Goal: Communication & Community: Answer question/provide support

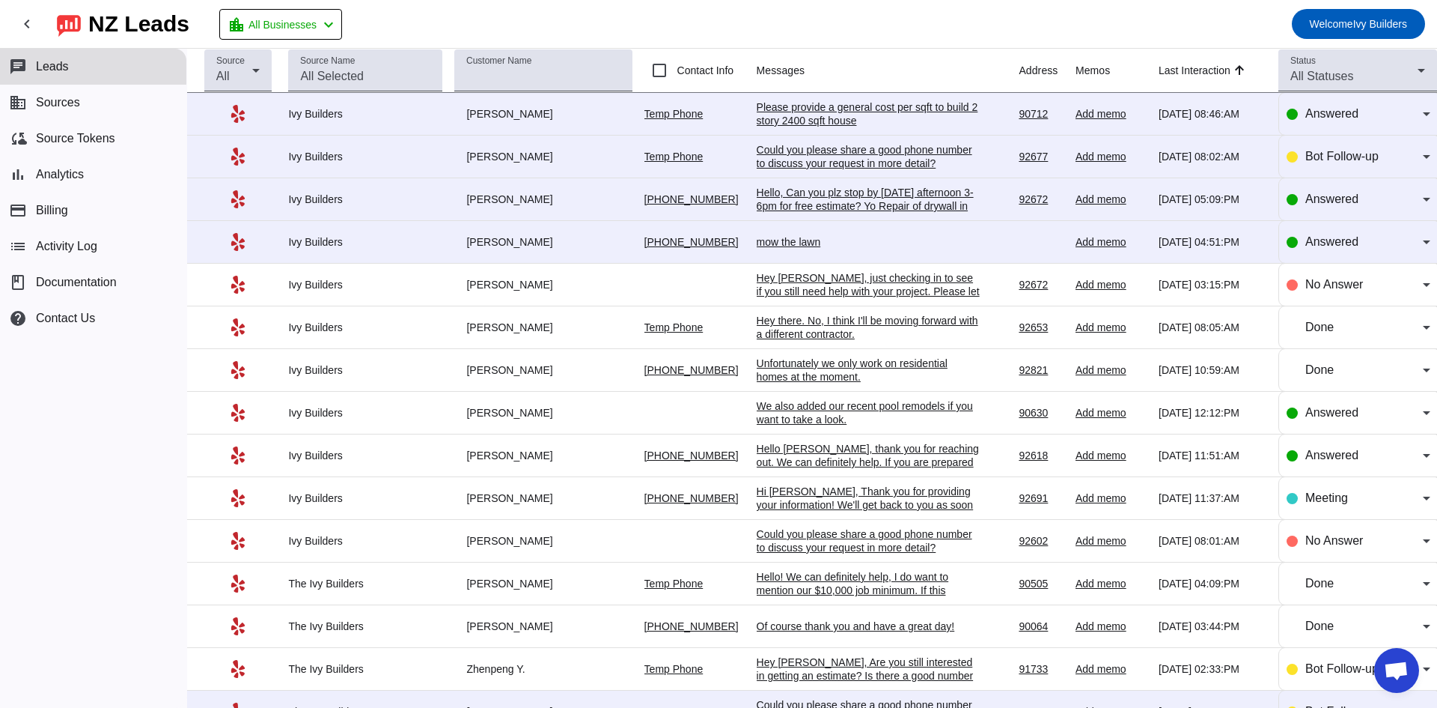
click at [789, 121] on div "Please provide a general cost per sqft to build 2 story 2400 sqft house" at bounding box center [869, 113] width 225 height 27
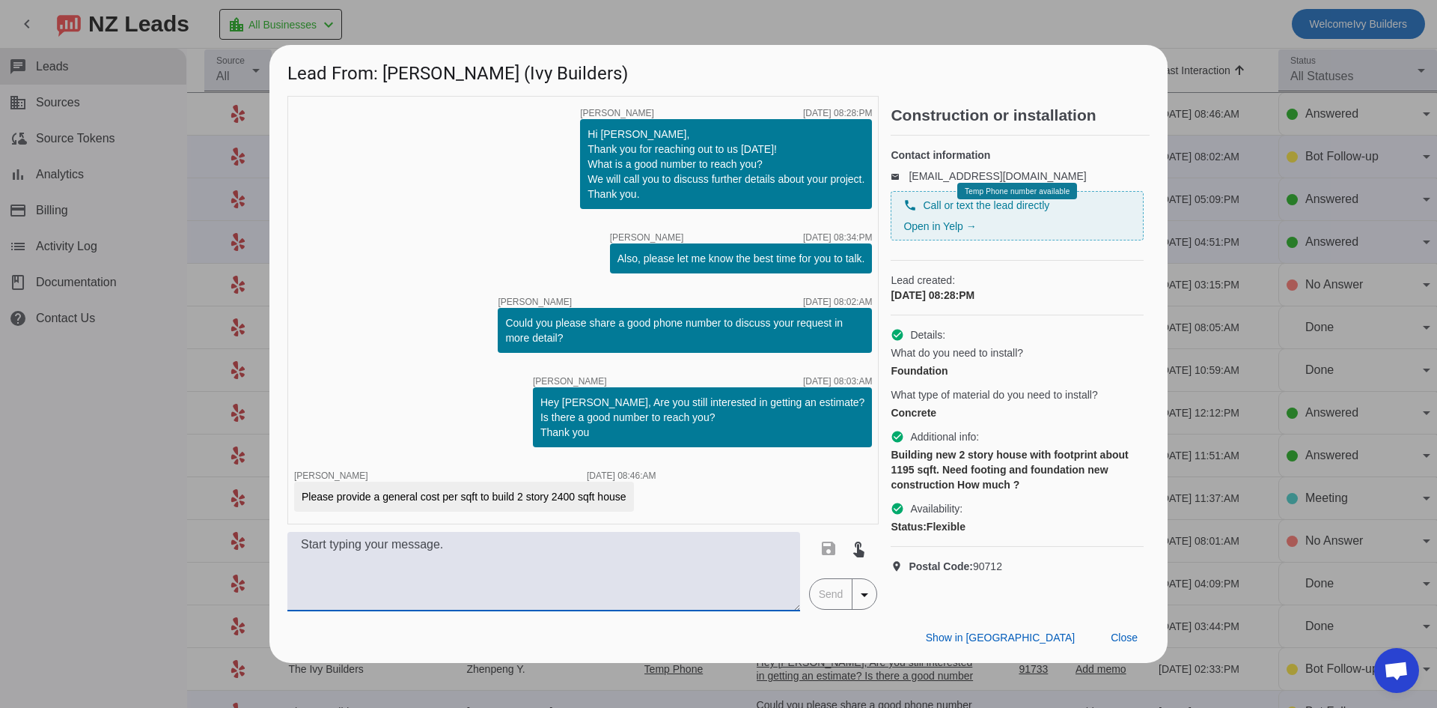
click at [591, 565] on textarea at bounding box center [543, 571] width 513 height 79
type textarea "Hello, the job description you sent just came in. Unfortunately we do not do ne…"
click at [821, 594] on span "Send" at bounding box center [831, 594] width 43 height 30
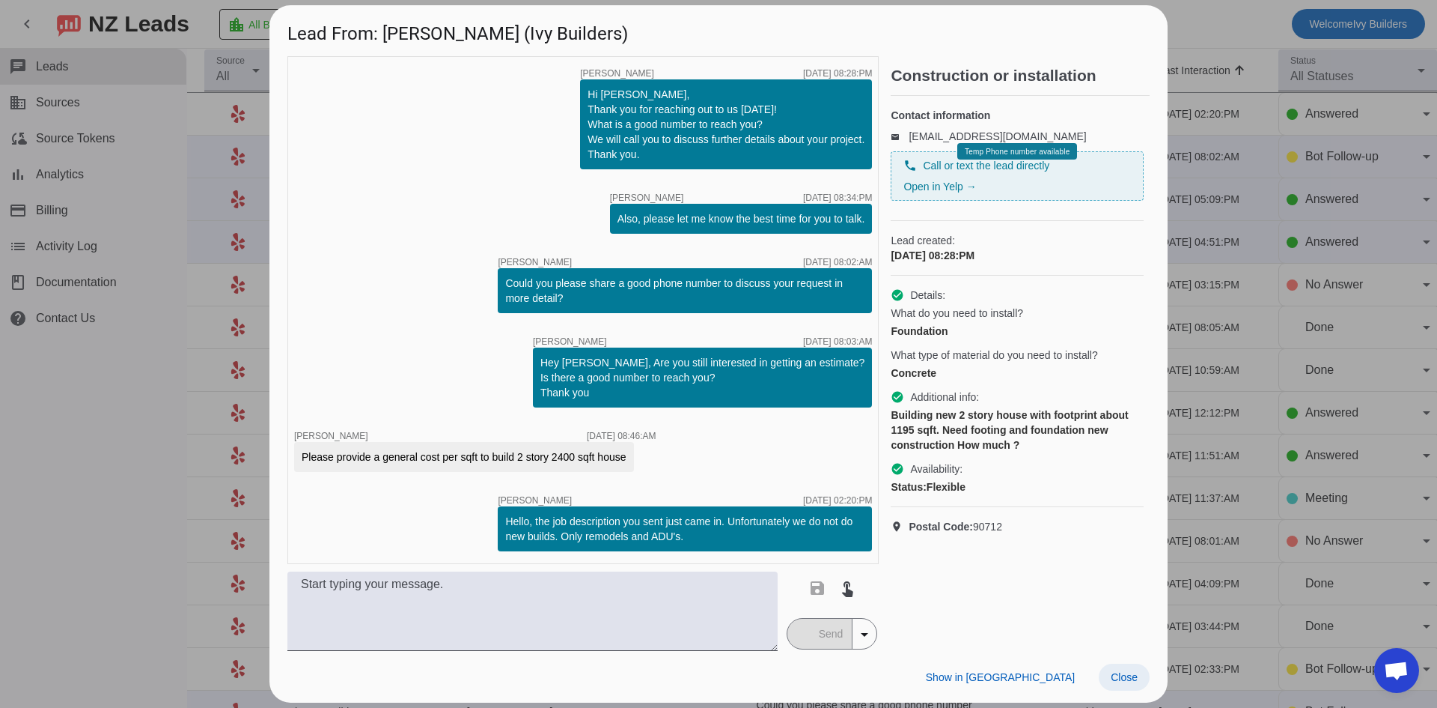
click at [1130, 673] on span "Close" at bounding box center [1124, 677] width 27 height 12
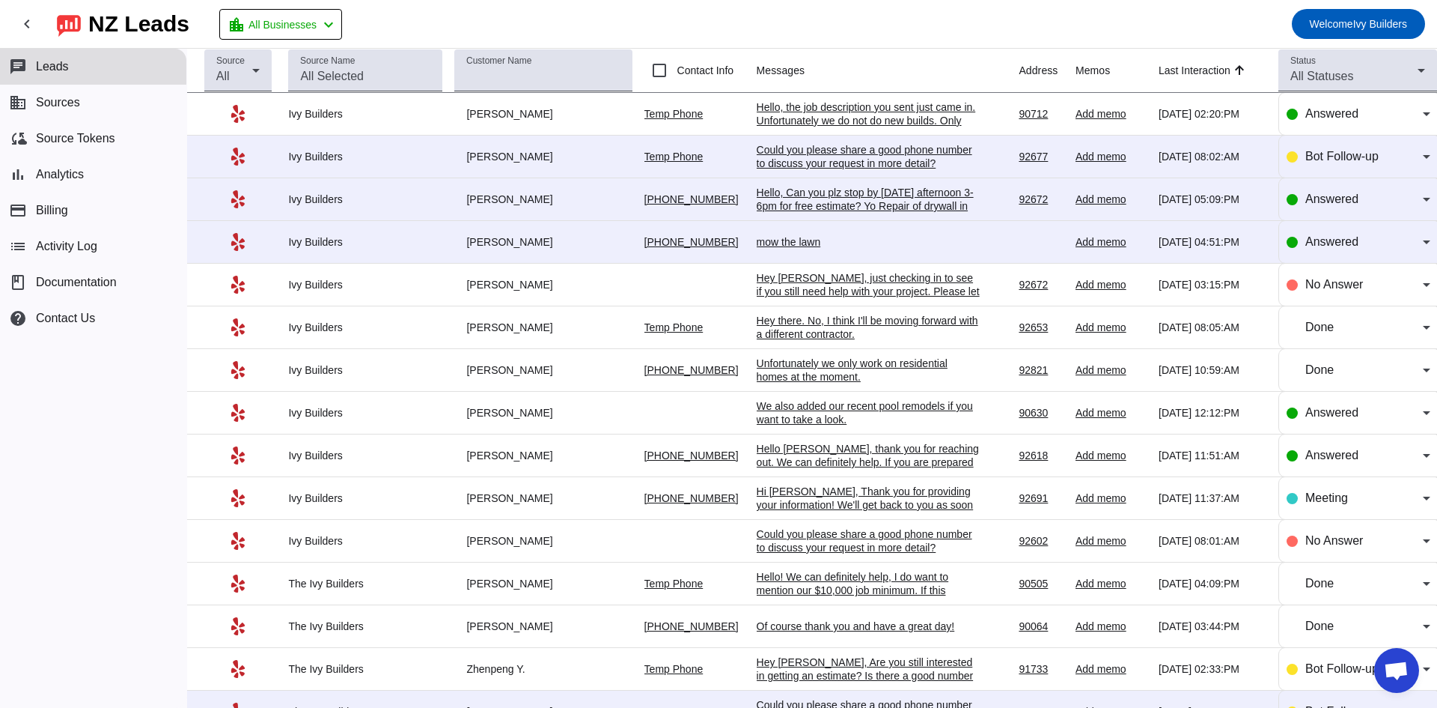
click at [934, 209] on div "Hello, Can you plz stop by [DATE] afternoon 3-6pm for free estimate? Yo Repair …" at bounding box center [869, 206] width 225 height 40
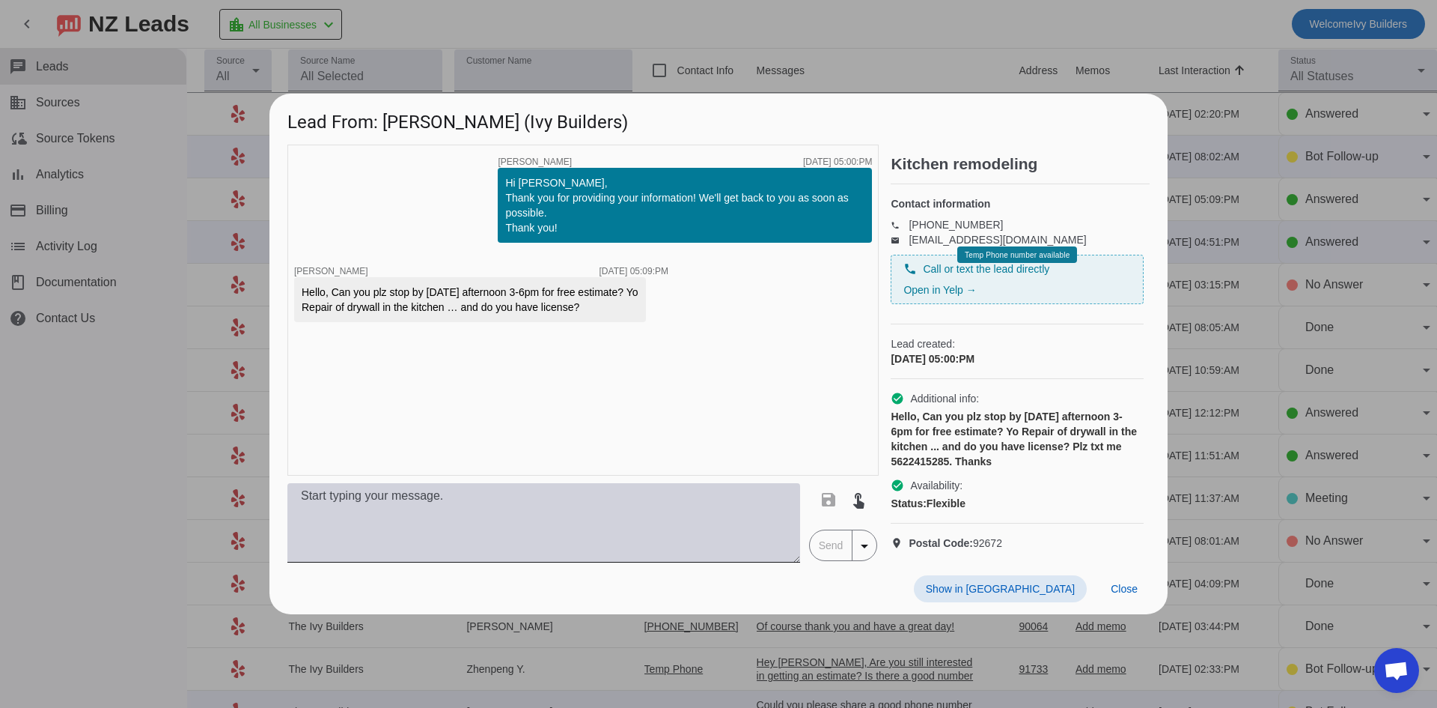
click at [459, 520] on textarea at bounding box center [543, 522] width 513 height 79
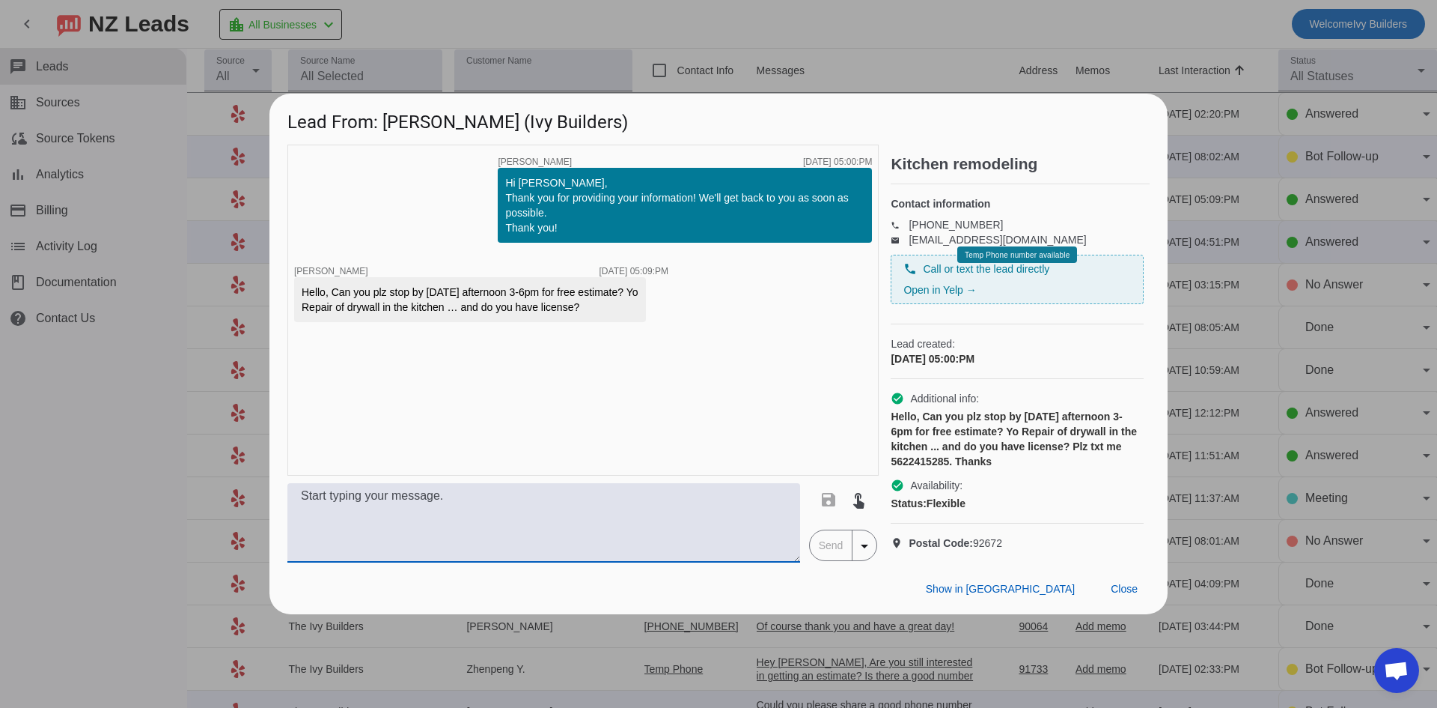
click at [642, 516] on textarea at bounding box center [543, 522] width 513 height 79
paste textarea "I'm really sorry for any confusion on Yelp, but we have a project minimum of $1…"
type textarea "I'm really sorry for any confusion on Yelp, but we have a project minimum of $1…"
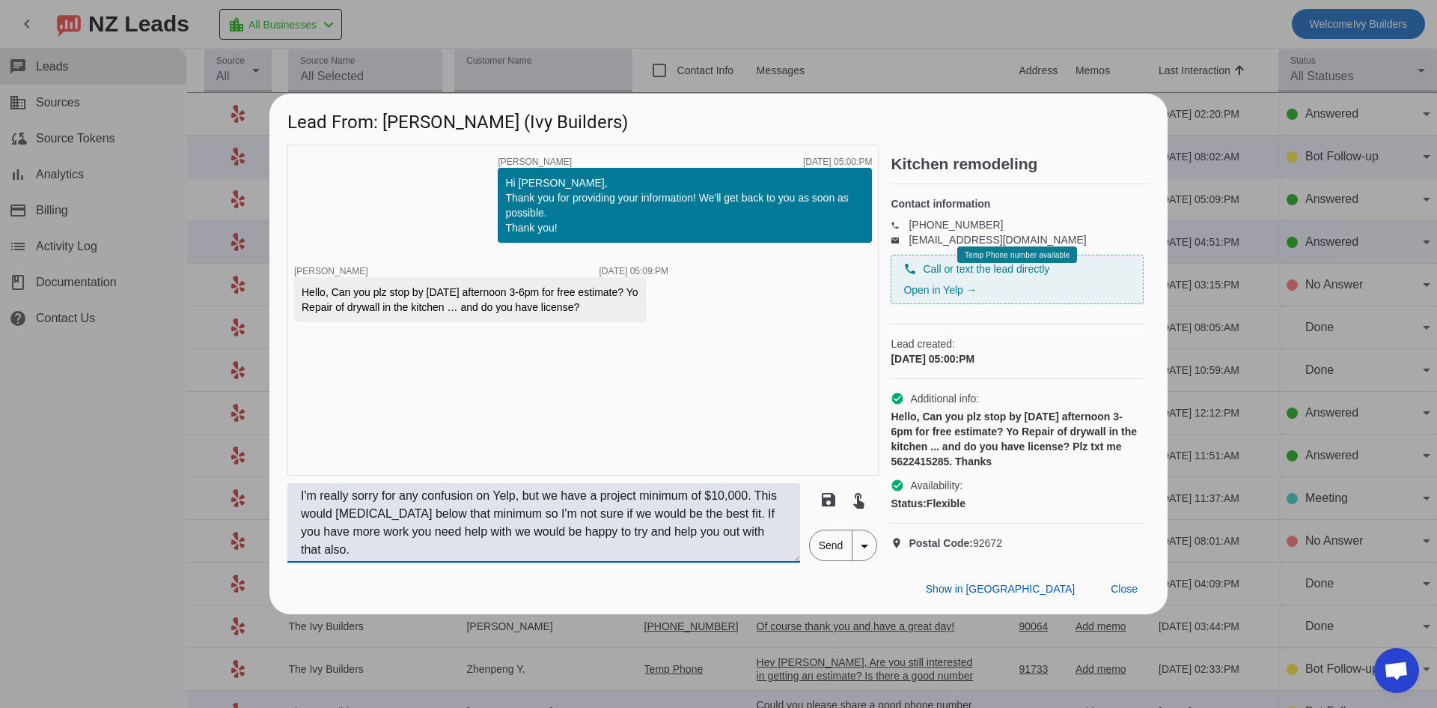
drag, startPoint x: 751, startPoint y: 542, endPoint x: 221, endPoint y: 460, distance: 536.4
click at [221, 460] on div "Lead From: [PERSON_NAME] (Ivy Builders) timer close [PERSON_NAME] [DATE] 05:00:…" at bounding box center [718, 354] width 1437 height 708
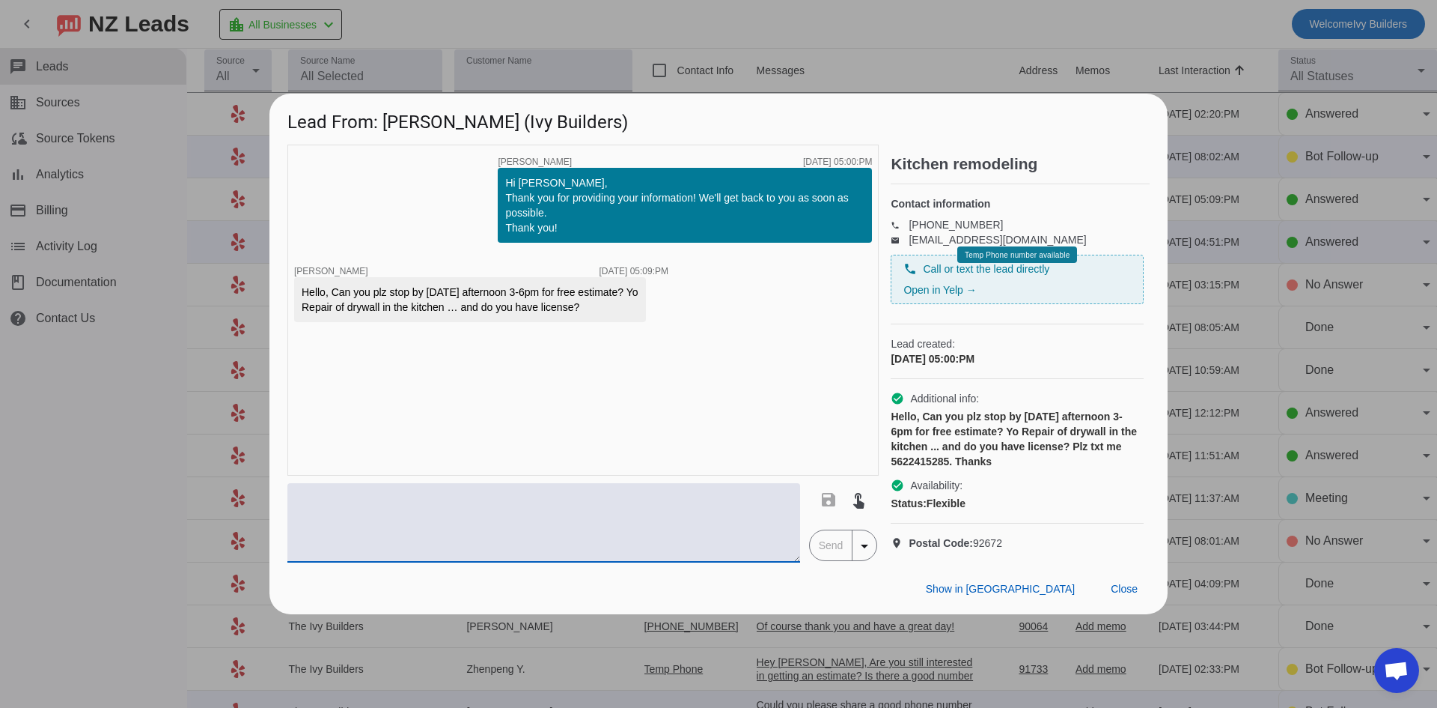
click at [567, 520] on textarea at bounding box center [543, 522] width 513 height 79
paste textarea "Hello XXX, thank you for reaching out. We can definitely help. If you are prepa…"
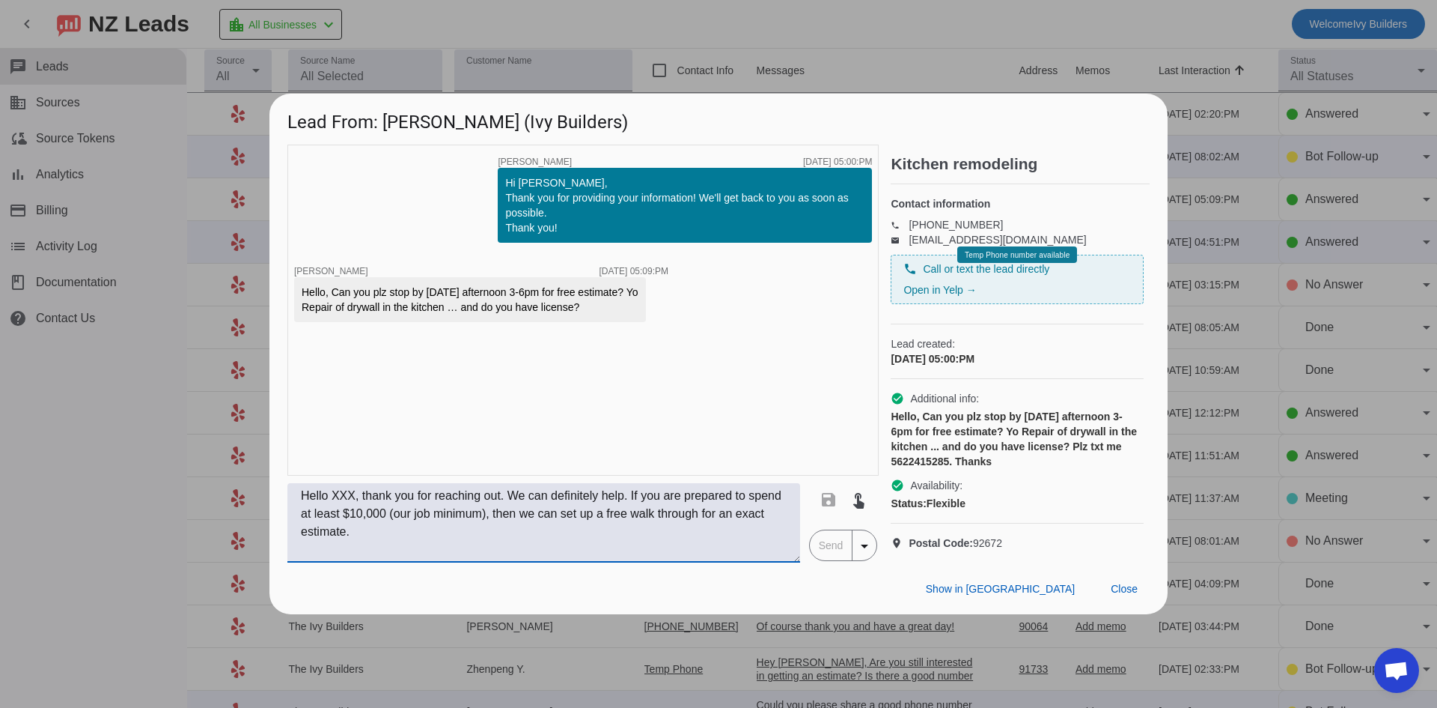
scroll to position [12, 0]
click at [358, 516] on textarea "Hello XXX, thank you for reaching out. We can definitely help. If you are prepa…" at bounding box center [543, 522] width 513 height 79
type textarea "Hello [PERSON_NAME], thank you for reaching out. We can definitely help. If you…"
click at [838, 560] on span "Send" at bounding box center [831, 545] width 43 height 30
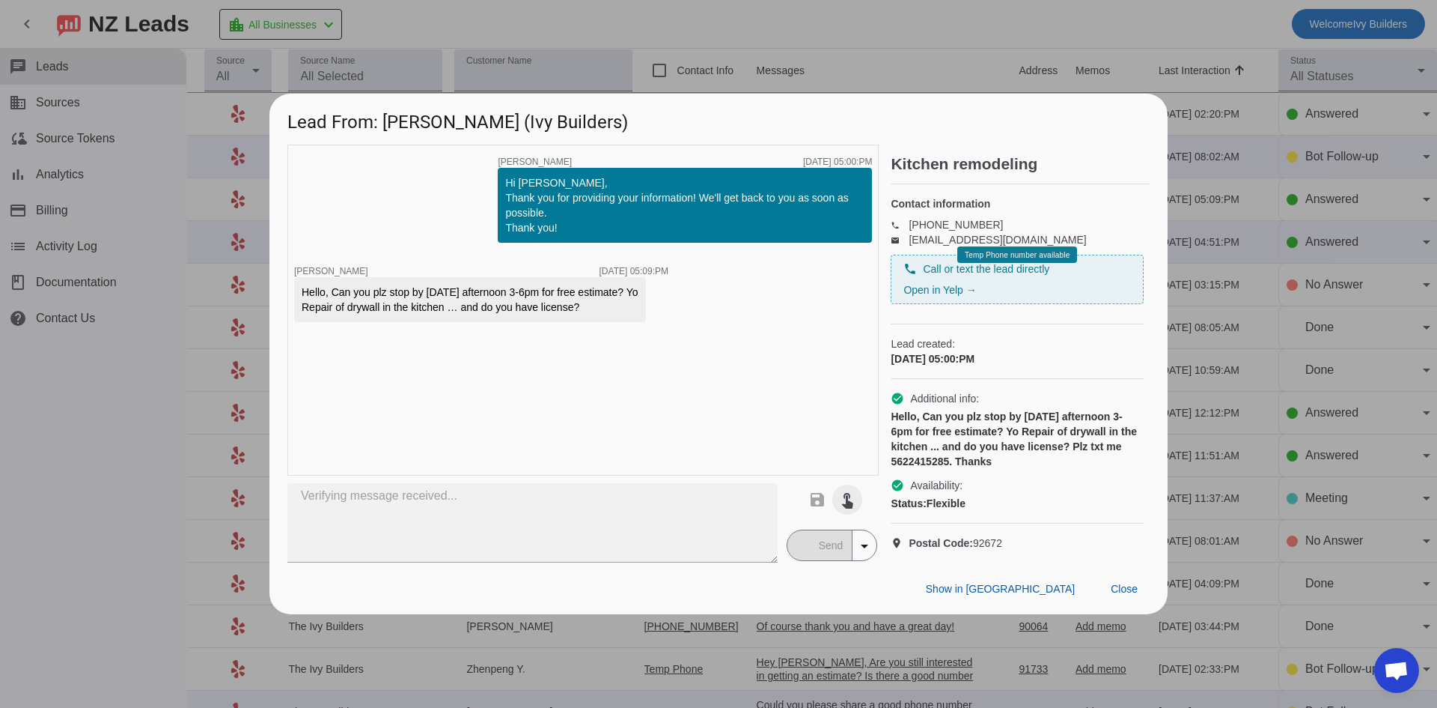
scroll to position [0, 0]
click at [1131, 594] on span "Close" at bounding box center [1124, 588] width 27 height 12
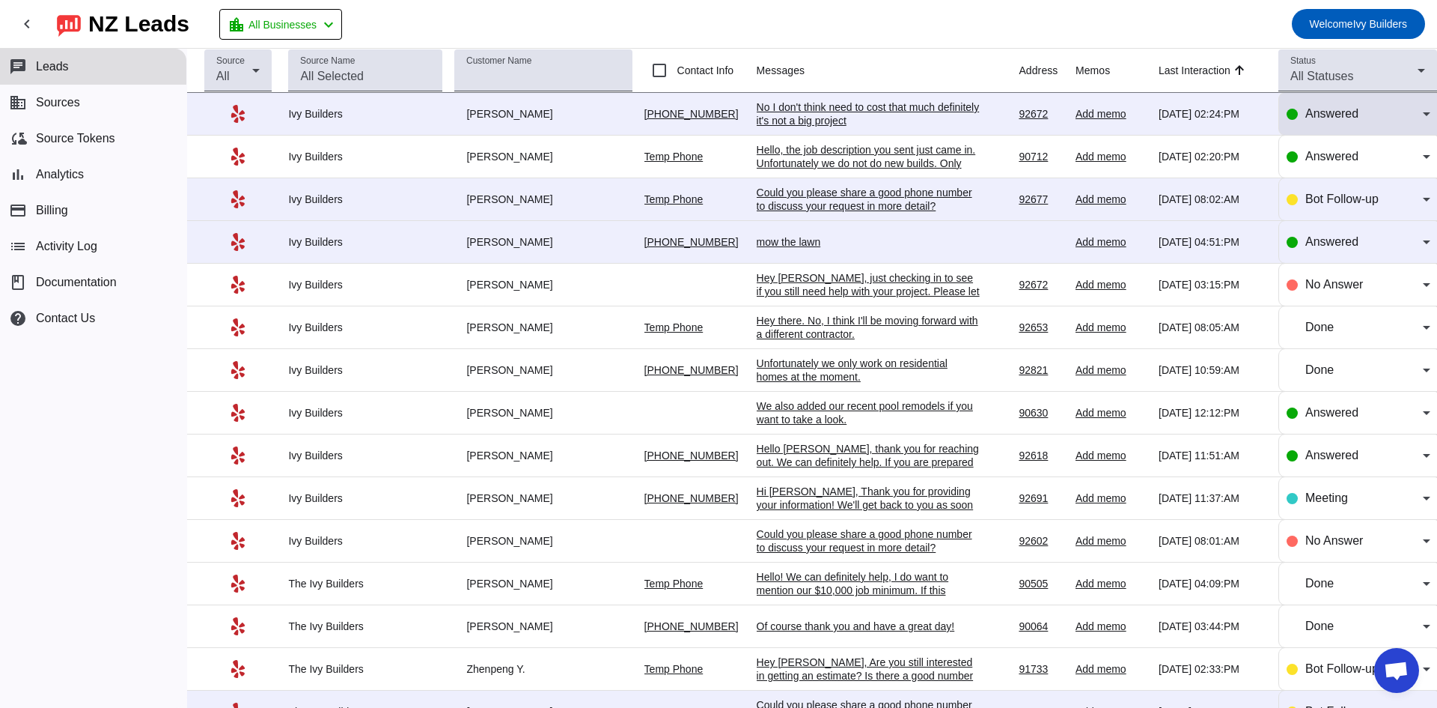
click at [1339, 124] on div "Answered" at bounding box center [1359, 114] width 144 height 42
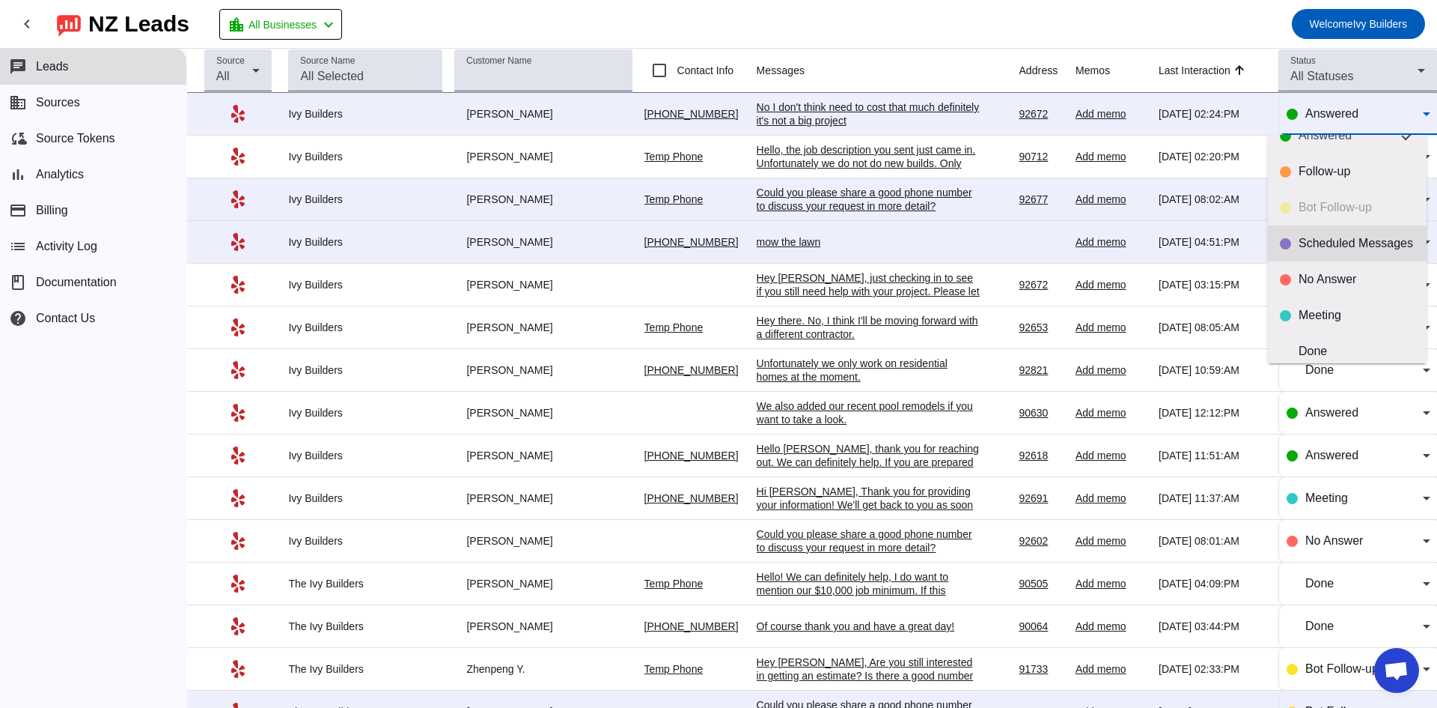
scroll to position [35, 0]
click at [1312, 346] on div "Done" at bounding box center [1357, 339] width 116 height 15
